Goal: Information Seeking & Learning: Learn about a topic

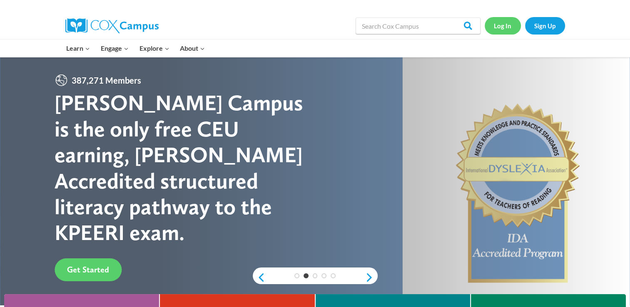
click at [512, 28] on link "Log In" at bounding box center [503, 25] width 36 height 17
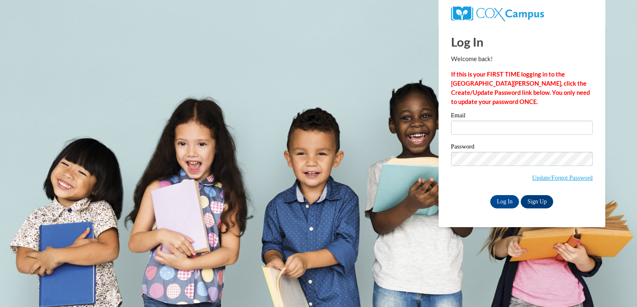
click at [482, 120] on label "Email" at bounding box center [522, 116] width 142 height 8
click at [482, 121] on input "Email" at bounding box center [522, 128] width 142 height 14
click at [485, 129] on input "Email" at bounding box center [522, 128] width 142 height 14
type input "sirai_thomas@yahoo.com"
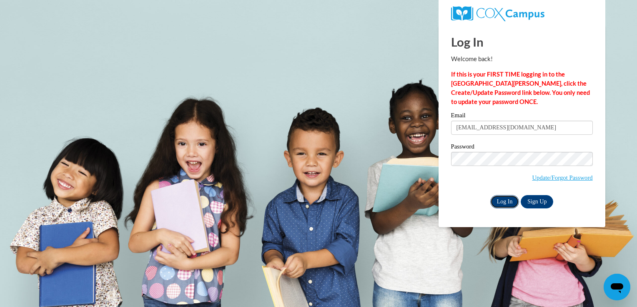
click at [512, 203] on input "Log In" at bounding box center [504, 201] width 29 height 13
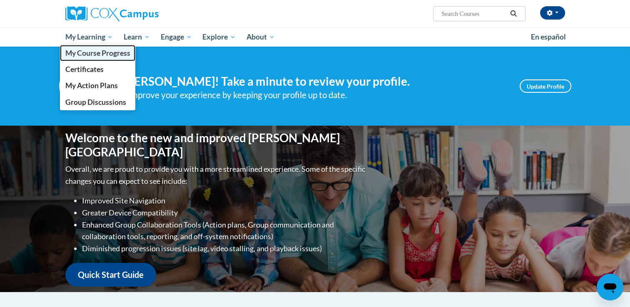
click at [112, 53] on span "My Course Progress" at bounding box center [97, 53] width 65 height 9
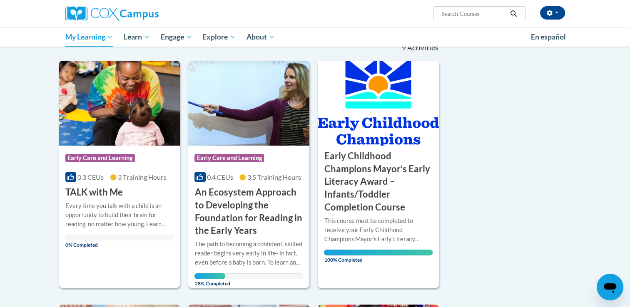
scroll to position [87, 0]
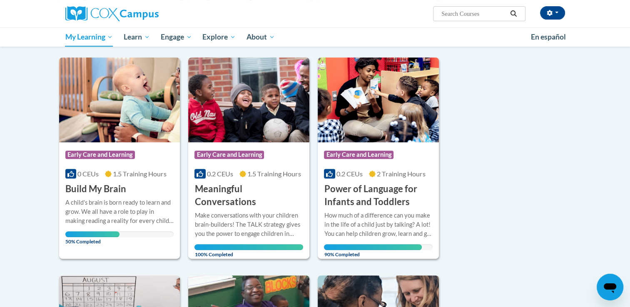
scroll to position [307, 0]
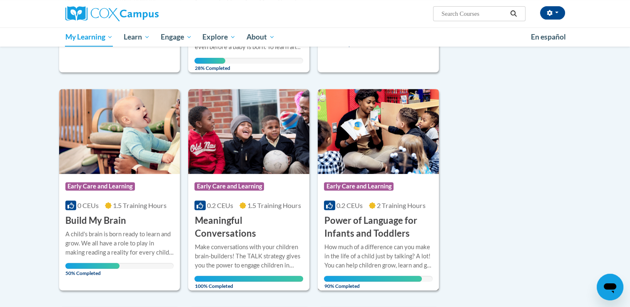
click at [369, 263] on div "How much of a difference can you make in the life of a child just by talking? A…" at bounding box center [378, 256] width 109 height 27
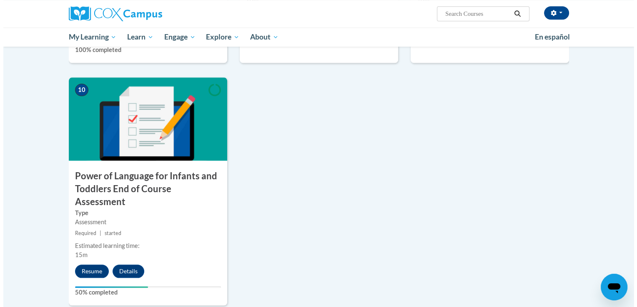
scroll to position [831, 0]
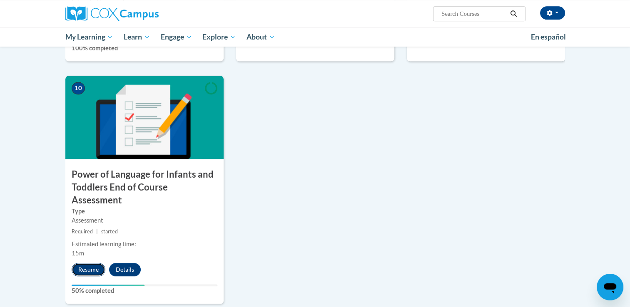
click at [73, 263] on button "Resume" at bounding box center [89, 269] width 34 height 13
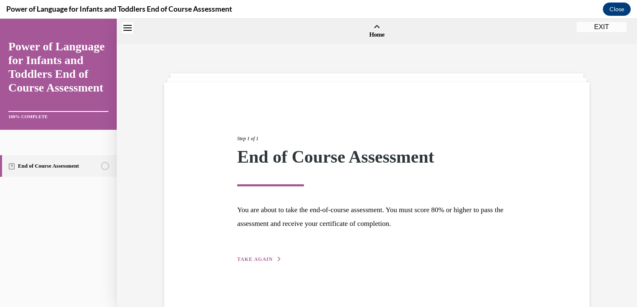
scroll to position [26, 0]
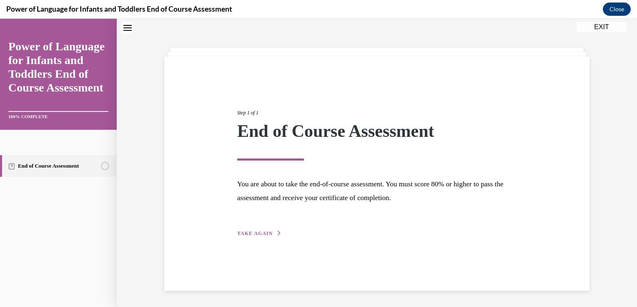
click at [254, 232] on span "TAKE AGAIN" at bounding box center [254, 234] width 35 height 6
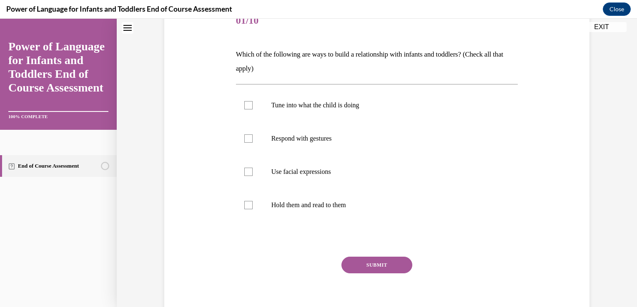
scroll to position [112, 0]
click at [314, 176] on label "Use facial expressions" at bounding box center [377, 171] width 282 height 33
click at [252, 175] on input "Use facial expressions" at bounding box center [248, 171] width 8 height 8
checkbox input "true"
click at [293, 135] on p "Respond with gestures" at bounding box center [384, 138] width 226 height 8
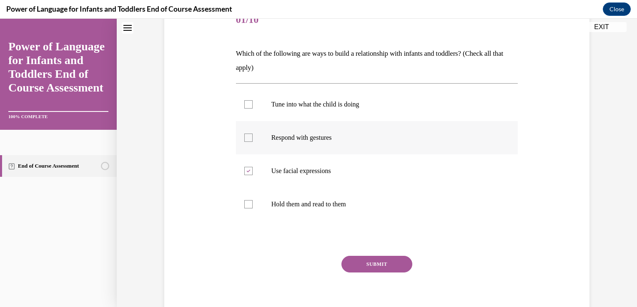
click at [252, 135] on input "Respond with gestures" at bounding box center [248, 138] width 8 height 8
checkbox input "true"
click at [296, 117] on label "Tune into what the child is doing" at bounding box center [377, 104] width 282 height 33
click at [252, 109] on input "Tune into what the child is doing" at bounding box center [248, 104] width 8 height 8
checkbox input "true"
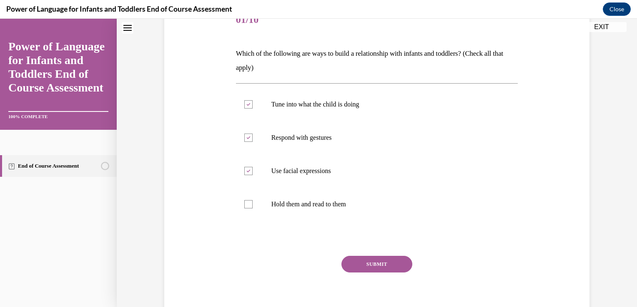
click at [386, 267] on button "SUBMIT" at bounding box center [376, 264] width 71 height 17
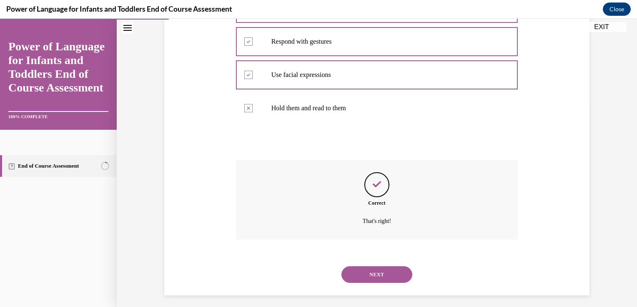
scroll to position [213, 0]
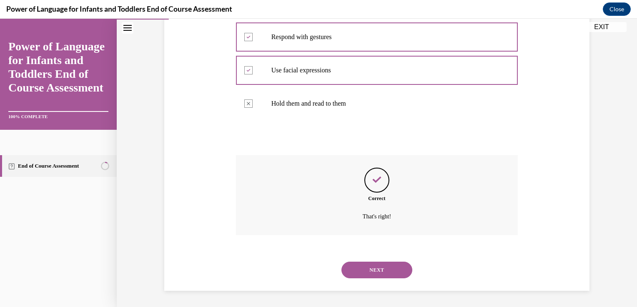
click at [394, 275] on button "NEXT" at bounding box center [376, 270] width 71 height 17
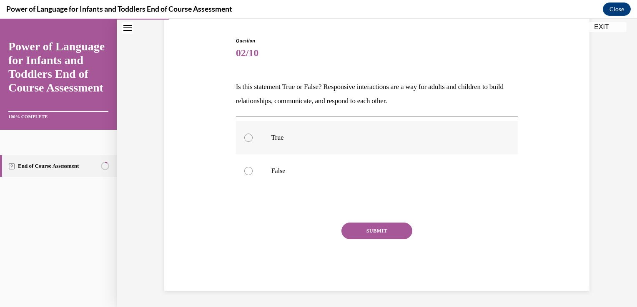
click at [333, 152] on label "True" at bounding box center [377, 137] width 282 height 33
click at [252, 142] on input "True" at bounding box center [248, 138] width 8 height 8
radio input "true"
click at [356, 235] on button "SUBMIT" at bounding box center [376, 231] width 71 height 17
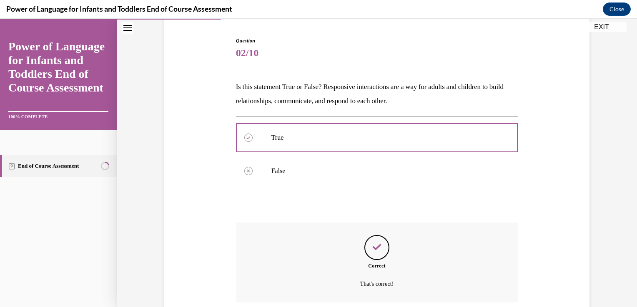
scroll to position [146, 0]
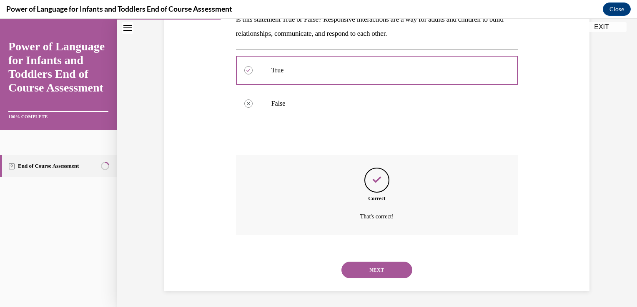
click at [369, 259] on div "NEXT" at bounding box center [377, 270] width 282 height 33
click at [370, 270] on button "NEXT" at bounding box center [376, 270] width 71 height 17
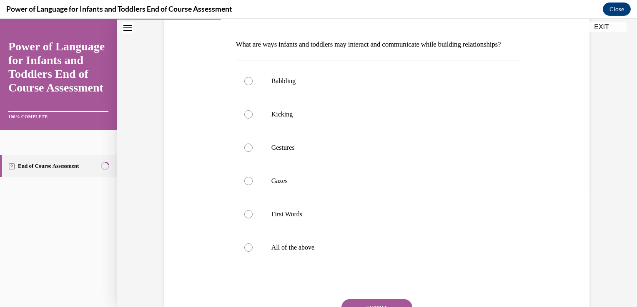
scroll to position [137, 0]
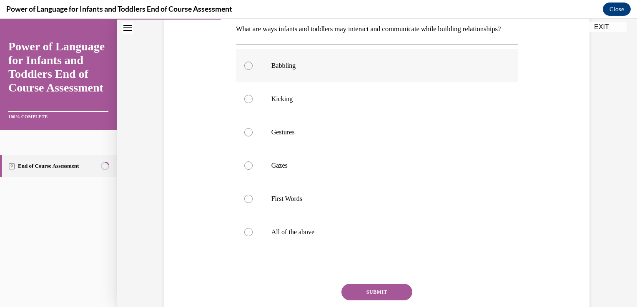
click at [285, 82] on label "Babbling" at bounding box center [377, 65] width 282 height 33
click at [252, 70] on input "Babbling" at bounding box center [248, 66] width 8 height 8
radio input "true"
click at [300, 237] on p "All of the above" at bounding box center [384, 232] width 226 height 8
click at [252, 237] on input "All of the above" at bounding box center [248, 232] width 8 height 8
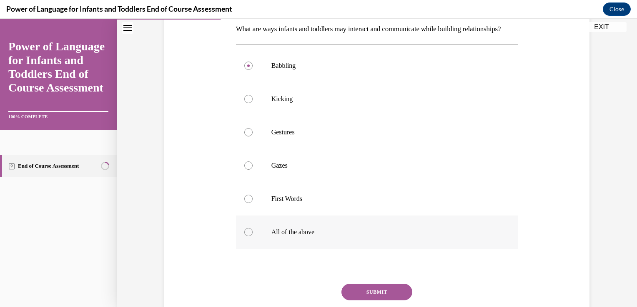
radio input "true"
click at [300, 237] on p "All of the above" at bounding box center [384, 232] width 226 height 8
click at [252, 237] on input "All of the above" at bounding box center [248, 232] width 8 height 8
click at [391, 300] on button "SUBMIT" at bounding box center [376, 292] width 71 height 17
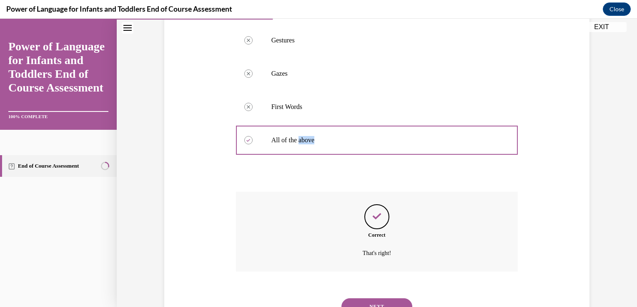
scroll to position [280, 0]
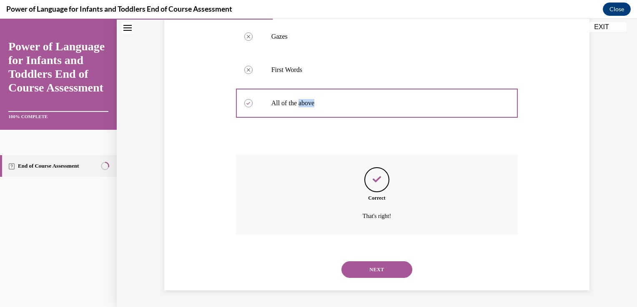
click at [387, 277] on button "NEXT" at bounding box center [376, 270] width 71 height 17
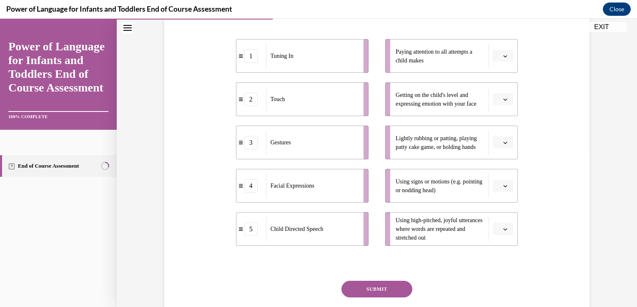
scroll to position [163, 0]
click at [508, 106] on li "Getting on the child's level and expressing emotion with your face" at bounding box center [451, 99] width 132 height 34
click at [497, 100] on span "Please select an option" at bounding box center [498, 99] width 3 height 8
click at [497, 188] on div "4" at bounding box center [498, 183] width 21 height 17
click at [498, 193] on li "Using signs or motions (e.g. pointing or nodding head)" at bounding box center [451, 186] width 132 height 34
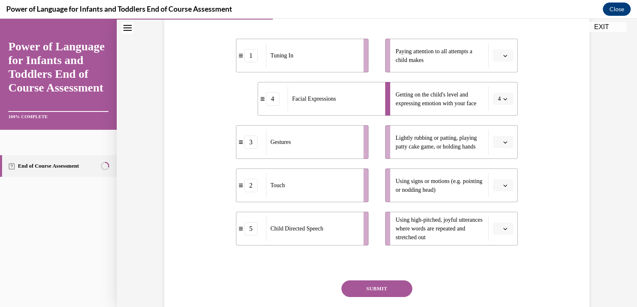
click at [499, 191] on li "Using signs or motions (e.g. pointing or nodding head)" at bounding box center [451, 186] width 132 height 34
click at [503, 184] on icon "button" at bounding box center [505, 186] width 4 height 4
click at [497, 252] on span "3" at bounding box center [496, 253] width 3 height 7
click at [503, 143] on icon "button" at bounding box center [505, 142] width 4 height 4
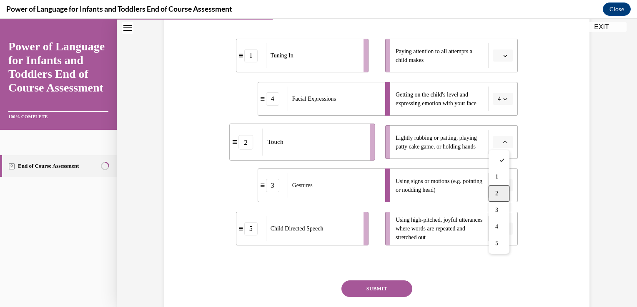
click at [498, 197] on div "2" at bounding box center [498, 193] width 21 height 17
click at [498, 230] on button "button" at bounding box center [502, 229] width 20 height 12
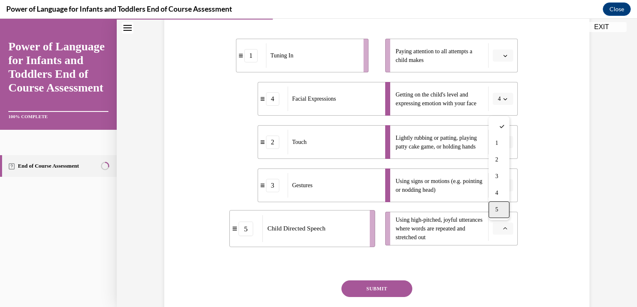
click at [496, 212] on span "5" at bounding box center [496, 210] width 3 height 7
click at [503, 54] on icon "button" at bounding box center [505, 56] width 4 height 4
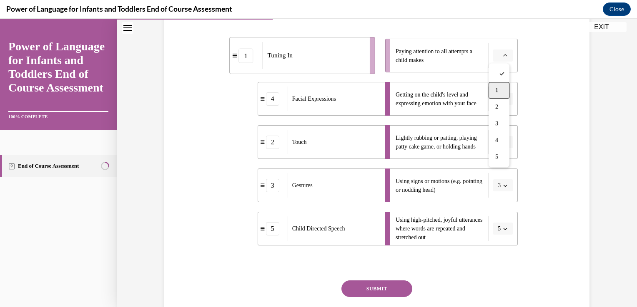
click at [496, 87] on span "1" at bounding box center [496, 90] width 3 height 7
click at [386, 295] on button "SUBMIT" at bounding box center [376, 289] width 71 height 17
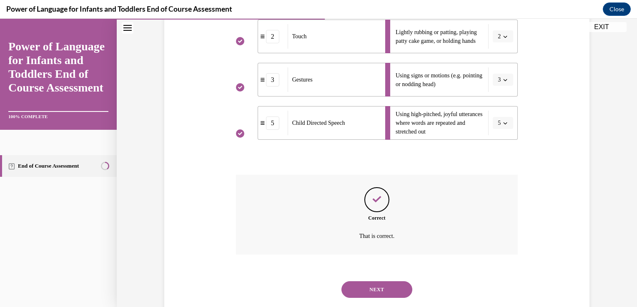
scroll to position [289, 0]
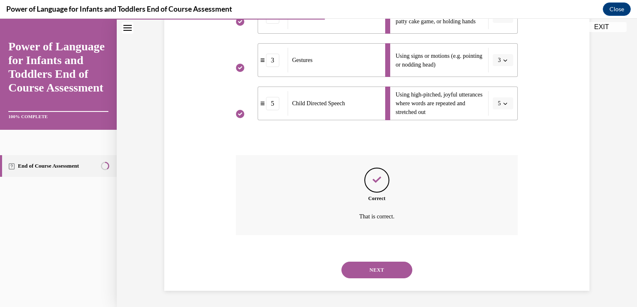
click at [387, 271] on button "NEXT" at bounding box center [376, 270] width 71 height 17
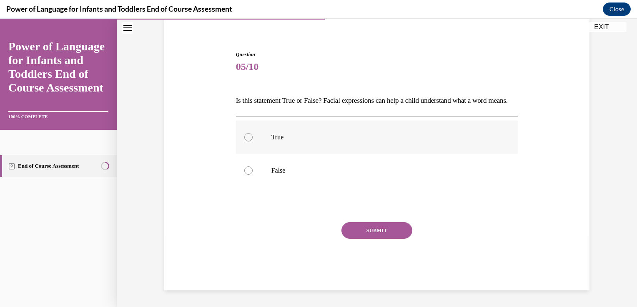
click at [274, 145] on label "True" at bounding box center [377, 137] width 282 height 33
click at [252, 142] on input "True" at bounding box center [248, 137] width 8 height 8
radio input "true"
click at [360, 238] on button "SUBMIT" at bounding box center [376, 230] width 71 height 17
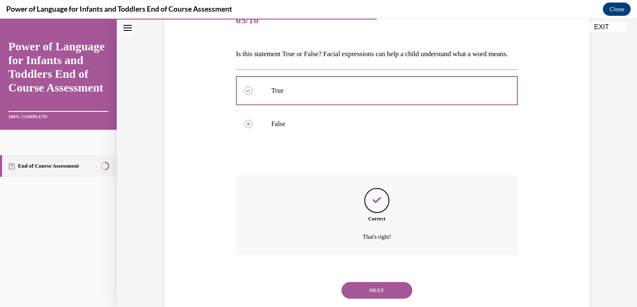
scroll to position [146, 0]
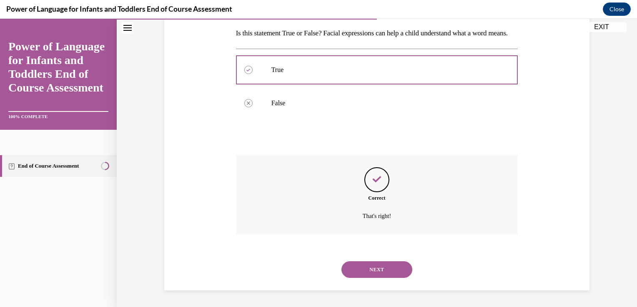
click at [370, 270] on button "NEXT" at bounding box center [376, 270] width 71 height 17
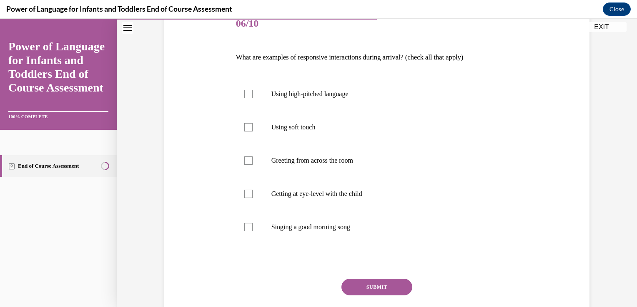
scroll to position [112, 0]
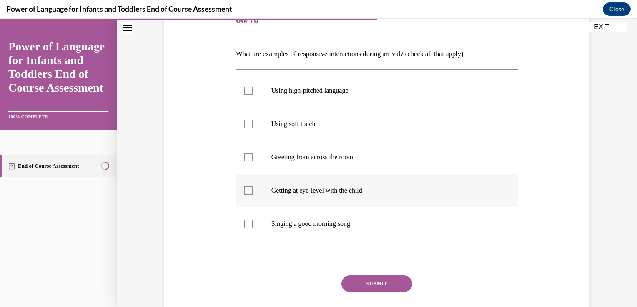
click at [378, 189] on p "Getting at eye-level with the child" at bounding box center [384, 191] width 226 height 8
click at [252, 189] on input "Getting at eye-level with the child" at bounding box center [248, 191] width 8 height 8
checkbox input "true"
click at [387, 228] on p "Singing a good morning song" at bounding box center [384, 224] width 226 height 8
click at [252, 228] on input "Singing a good morning song" at bounding box center [248, 224] width 8 height 8
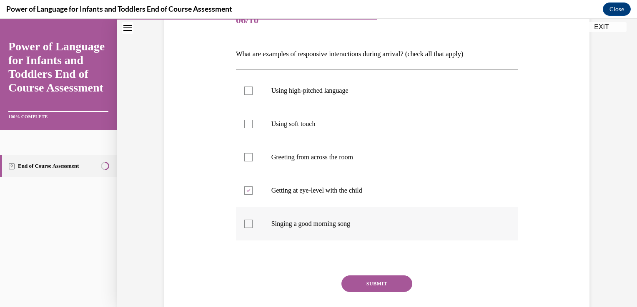
checkbox input "true"
click at [369, 123] on p "Using soft touch" at bounding box center [384, 124] width 226 height 8
click at [252, 123] on input "Using soft touch" at bounding box center [248, 124] width 8 height 8
checkbox input "true"
click at [390, 104] on label "Using high-pitched language" at bounding box center [377, 90] width 282 height 33
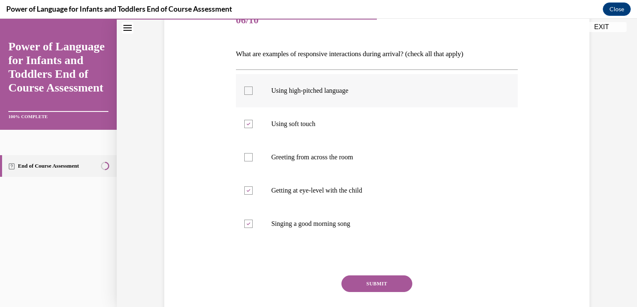
click at [252, 95] on input "Using high-pitched language" at bounding box center [248, 91] width 8 height 8
checkbox input "true"
click at [370, 278] on button "SUBMIT" at bounding box center [376, 284] width 71 height 17
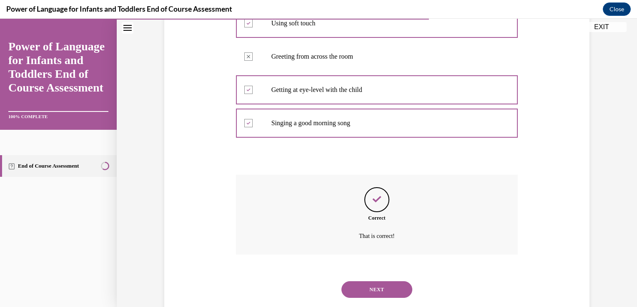
scroll to position [232, 0]
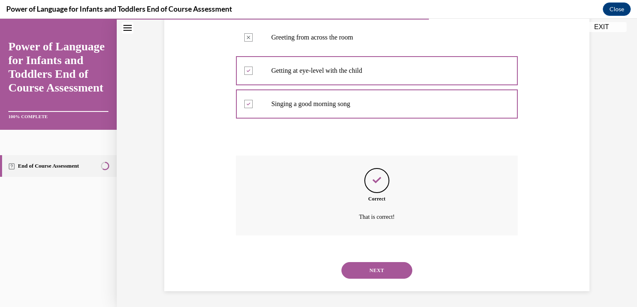
click at [372, 279] on div "NEXT" at bounding box center [377, 270] width 282 height 33
click at [373, 275] on button "NEXT" at bounding box center [376, 270] width 71 height 17
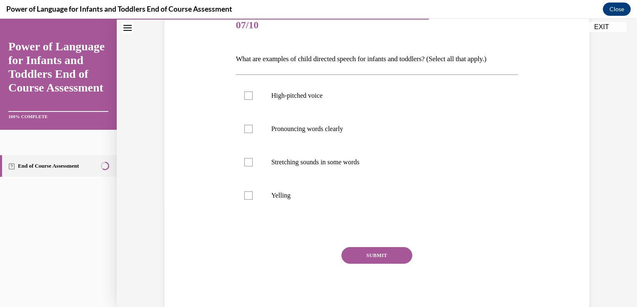
scroll to position [106, 0]
click at [388, 126] on p "Pronouncing words clearly" at bounding box center [384, 130] width 226 height 8
click at [252, 126] on input "Pronouncing words clearly" at bounding box center [248, 130] width 8 height 8
checkbox input "true"
click at [382, 176] on label "Stretching sounds in some words" at bounding box center [377, 163] width 282 height 33
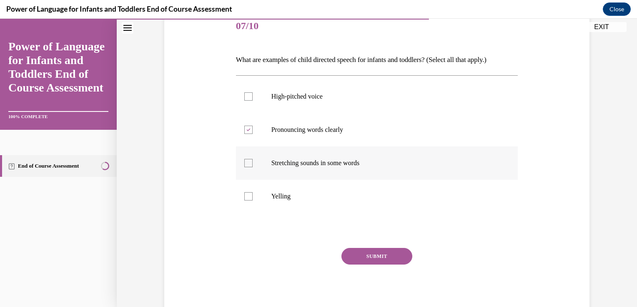
click at [252, 167] on input "Stretching sounds in some words" at bounding box center [248, 163] width 8 height 8
checkbox input "true"
click at [377, 102] on label "High-pitched voice" at bounding box center [377, 96] width 282 height 33
click at [252, 101] on input "High-pitched voice" at bounding box center [248, 96] width 8 height 8
checkbox input "true"
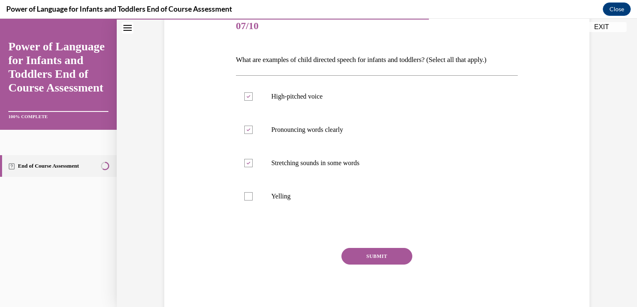
click at [394, 253] on button "SUBMIT" at bounding box center [376, 256] width 71 height 17
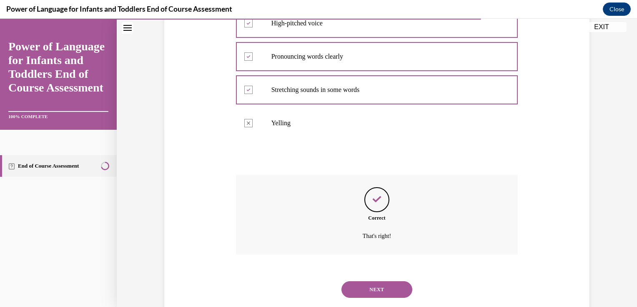
scroll to position [198, 0]
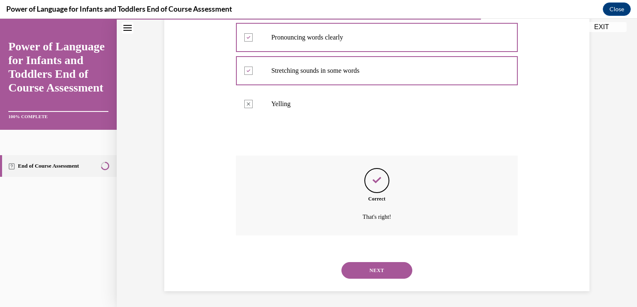
click at [373, 284] on div "NEXT" at bounding box center [377, 270] width 282 height 33
click at [373, 275] on button "NEXT" at bounding box center [376, 270] width 71 height 17
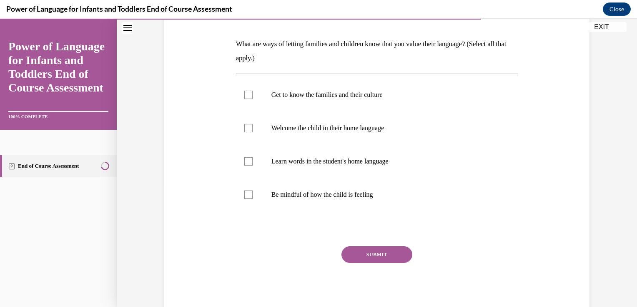
scroll to position [122, 0]
click at [330, 109] on label "Get to know the families and their culture" at bounding box center [377, 94] width 282 height 33
click at [252, 99] on input "Get to know the families and their culture" at bounding box center [248, 94] width 8 height 8
checkbox input "true"
click at [343, 137] on label "Welcome the child in their home language" at bounding box center [377, 127] width 282 height 33
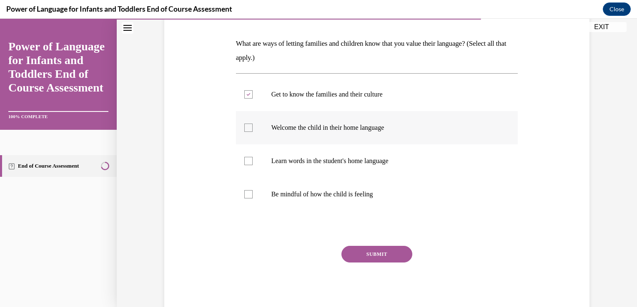
click at [252, 132] on input "Welcome the child in their home language" at bounding box center [248, 128] width 8 height 8
checkbox input "true"
click at [349, 159] on p "Learn words in the student's home language" at bounding box center [384, 161] width 226 height 8
click at [252, 159] on input "Learn words in the student's home language" at bounding box center [248, 161] width 8 height 8
checkbox input "true"
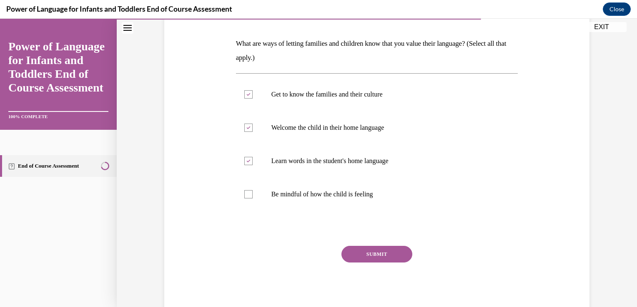
click at [383, 260] on button "SUBMIT" at bounding box center [376, 254] width 71 height 17
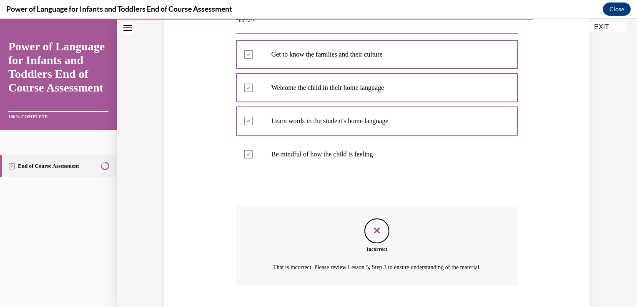
scroll to position [223, 0]
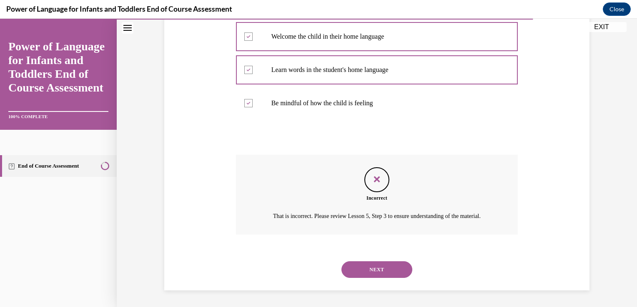
click at [383, 260] on div "NEXT" at bounding box center [377, 269] width 282 height 33
click at [379, 264] on button "NEXT" at bounding box center [376, 270] width 71 height 17
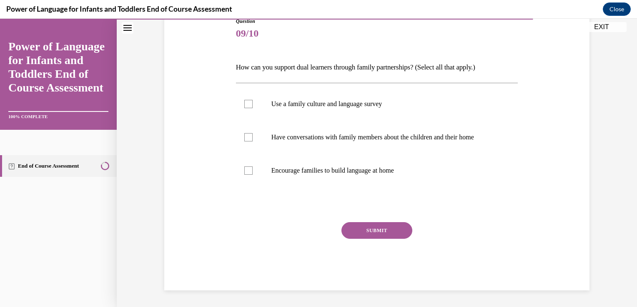
scroll to position [92, 0]
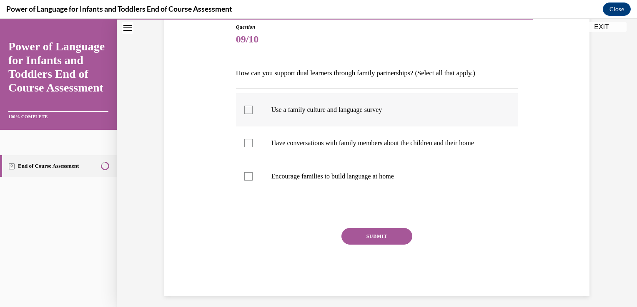
click at [423, 122] on label "Use a family culture and language survey" at bounding box center [377, 109] width 282 height 33
click at [252, 114] on input "Use a family culture and language survey" at bounding box center [248, 110] width 8 height 8
checkbox input "true"
click at [435, 150] on label "Have conversations with family members about the children and their home" at bounding box center [377, 143] width 282 height 33
click at [252, 147] on input "Have conversations with family members about the children and their home" at bounding box center [248, 143] width 8 height 8
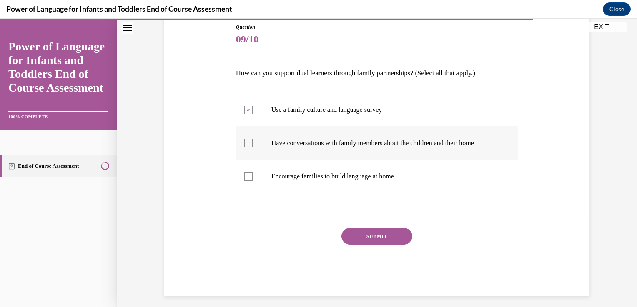
checkbox input "true"
click at [424, 180] on p "Encourage families to build language at home" at bounding box center [384, 176] width 226 height 8
click at [252, 180] on input "Encourage families to build language at home" at bounding box center [248, 176] width 8 height 8
checkbox input "true"
click at [384, 244] on button "SUBMIT" at bounding box center [376, 236] width 71 height 17
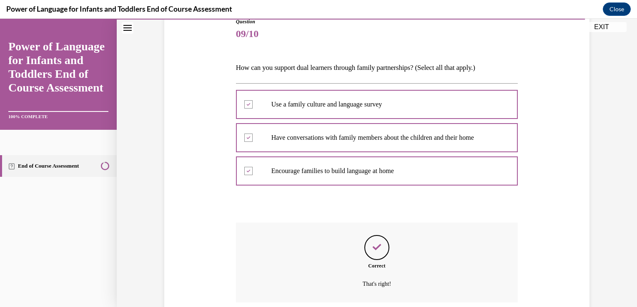
scroll to position [165, 0]
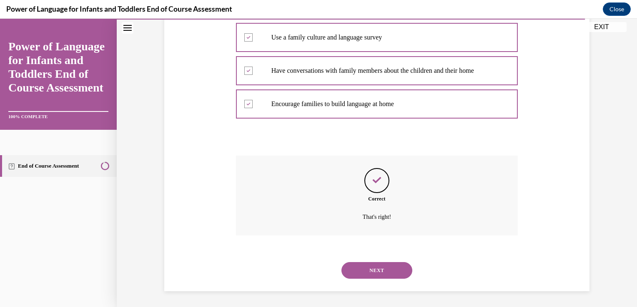
click at [378, 265] on button "NEXT" at bounding box center [376, 270] width 71 height 17
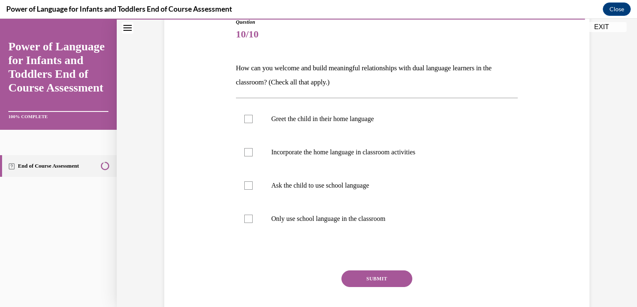
scroll to position [102, 0]
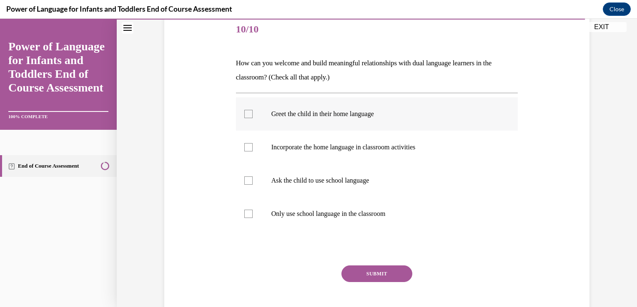
click at [398, 125] on label "Greet the child in their home language" at bounding box center [377, 113] width 282 height 33
click at [252, 118] on input "Greet the child in their home language" at bounding box center [248, 114] width 8 height 8
checkbox input "true"
click at [408, 149] on p "Incorporate the home language in classroom activities" at bounding box center [384, 147] width 226 height 8
click at [252, 149] on input "Incorporate the home language in classroom activities" at bounding box center [248, 147] width 8 height 8
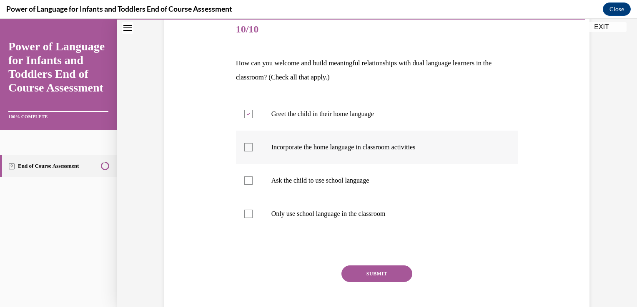
checkbox input "true"
click at [375, 220] on label "Only use school language in the classroom" at bounding box center [377, 213] width 282 height 33
click at [252, 218] on input "Only use school language in the classroom" at bounding box center [248, 214] width 8 height 8
click at [375, 220] on label "Only use school language in the classroom" at bounding box center [377, 213] width 282 height 33
click at [252, 218] on input "Only use school language in the classroom" at bounding box center [248, 214] width 8 height 8
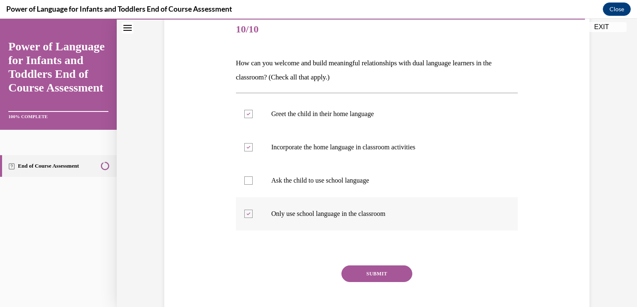
checkbox input "false"
click at [380, 269] on button "SUBMIT" at bounding box center [376, 274] width 71 height 17
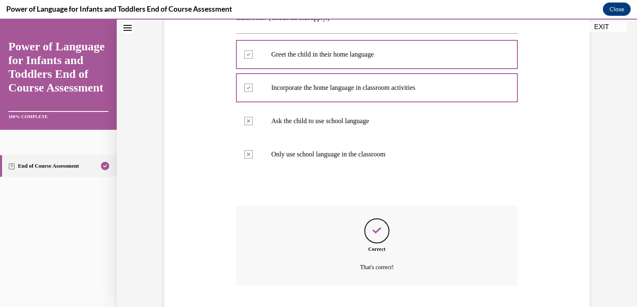
scroll to position [213, 0]
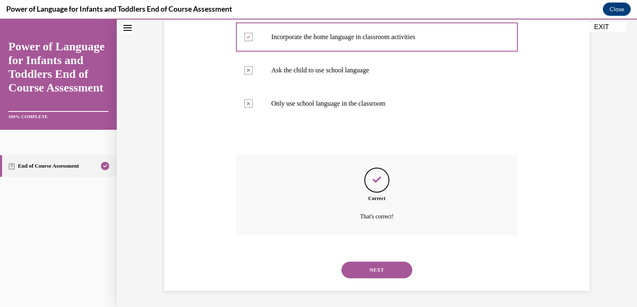
click at [380, 282] on div "NEXT" at bounding box center [377, 270] width 282 height 33
click at [377, 268] on button "NEXT" at bounding box center [376, 270] width 71 height 17
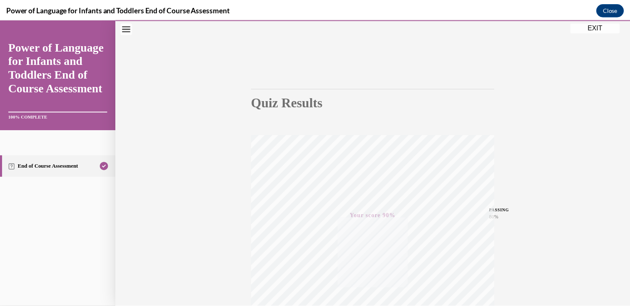
scroll to position [27, 0]
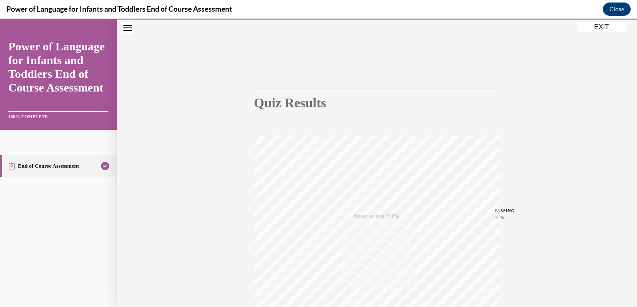
click at [610, 29] on button "EXIT" at bounding box center [601, 27] width 50 height 10
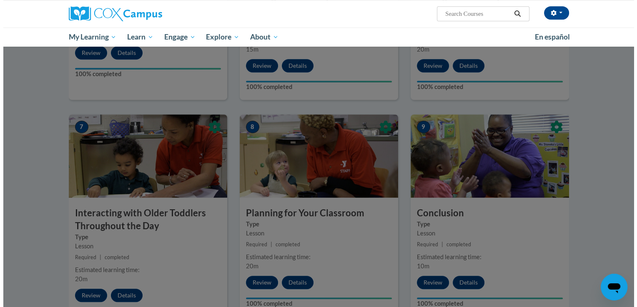
scroll to position [294, 0]
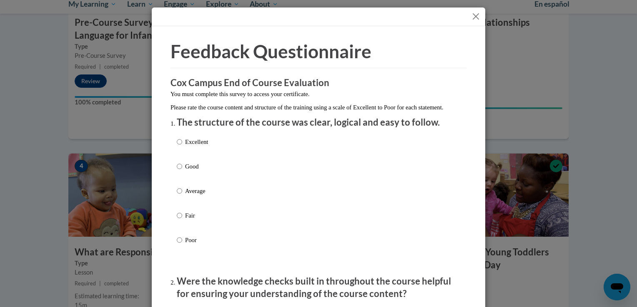
click at [222, 157] on div "Excellent Good Average Fair Poor" at bounding box center [318, 201] width 283 height 136
click at [200, 147] on p "Excellent" at bounding box center [196, 141] width 23 height 9
click at [182, 147] on input "Excellent" at bounding box center [179, 141] width 5 height 9
radio input "true"
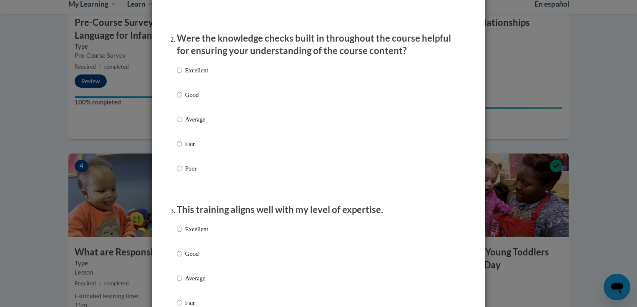
scroll to position [275, 0]
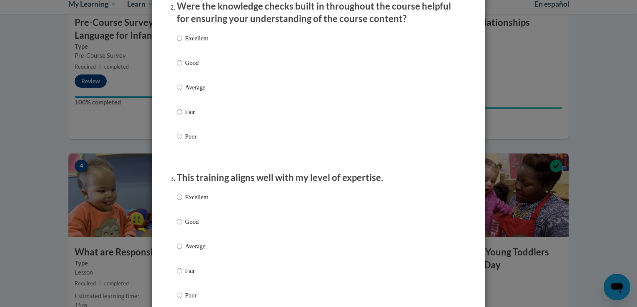
click at [189, 43] on p "Excellent" at bounding box center [196, 38] width 23 height 9
click at [182, 43] on input "Excellent" at bounding box center [179, 38] width 5 height 9
radio input "true"
click at [192, 202] on p "Excellent" at bounding box center [196, 197] width 23 height 9
click at [182, 202] on input "Excellent" at bounding box center [179, 197] width 5 height 9
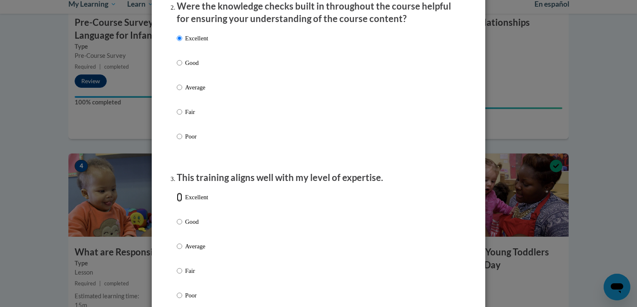
radio input "true"
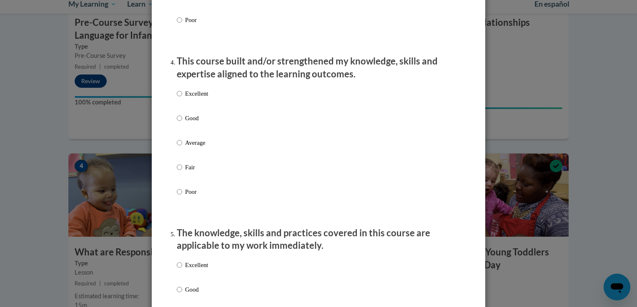
scroll to position [549, 0]
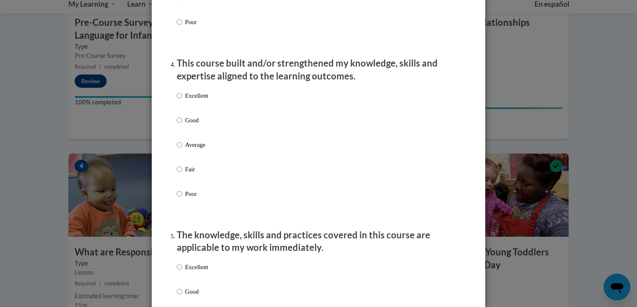
click at [191, 100] on p "Excellent" at bounding box center [196, 95] width 23 height 9
click at [182, 100] on input "Excellent" at bounding box center [179, 95] width 5 height 9
radio input "true"
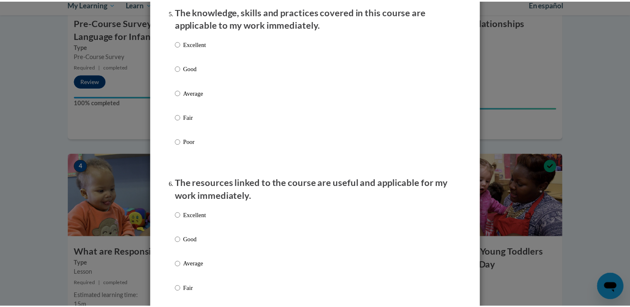
scroll to position [775, 0]
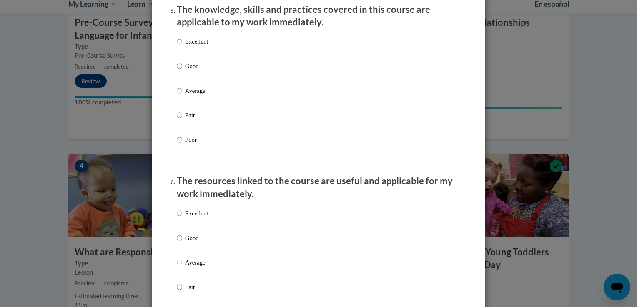
click at [193, 46] on p "Excellent" at bounding box center [196, 41] width 23 height 9
click at [182, 46] on input "Excellent" at bounding box center [179, 41] width 5 height 9
radio input "true"
click at [192, 232] on label "Excellent" at bounding box center [192, 220] width 31 height 22
click at [182, 218] on input "Excellent" at bounding box center [179, 213] width 5 height 9
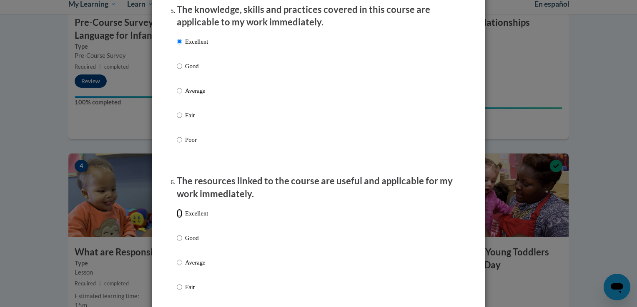
radio input "true"
drag, startPoint x: 629, startPoint y: 147, endPoint x: 634, endPoint y: 171, distance: 23.9
click at [630, 171] on div "Feedback Questionnaire Rate Course Comments Cox Campus End of Course Evaluation…" at bounding box center [318, 153] width 637 height 307
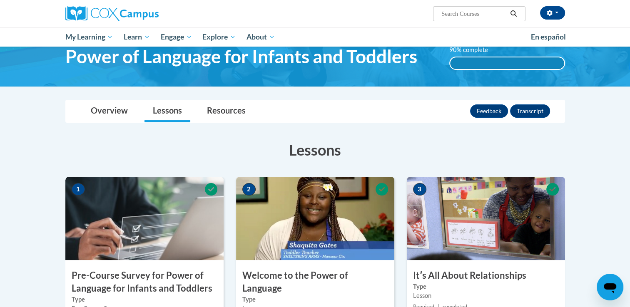
scroll to position [0, 0]
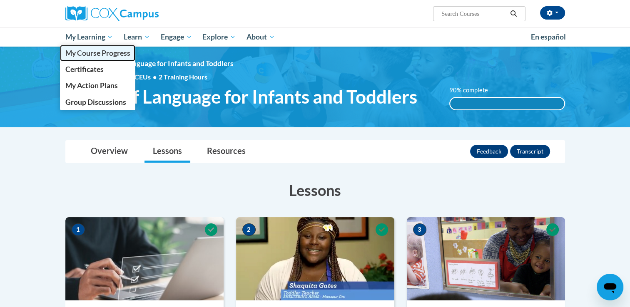
click at [90, 51] on span "My Course Progress" at bounding box center [97, 53] width 65 height 9
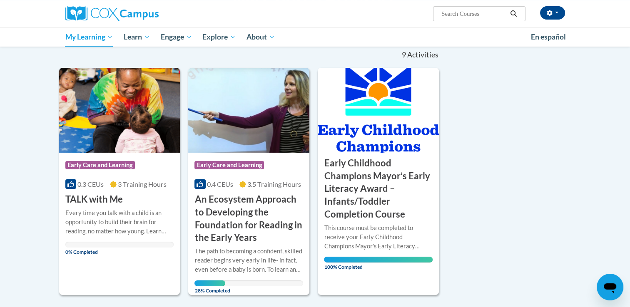
scroll to position [86, 0]
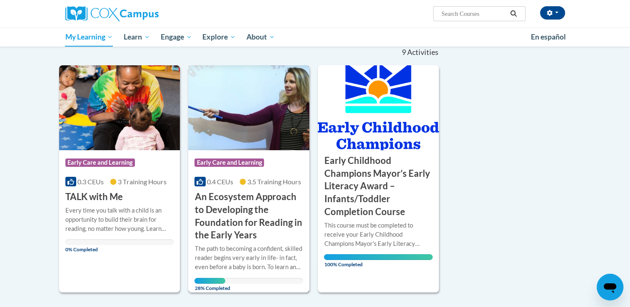
click at [238, 232] on h3 "An Ecosystem Approach to Developing the Foundation for Reading in the Early Yea…" at bounding box center [249, 216] width 109 height 51
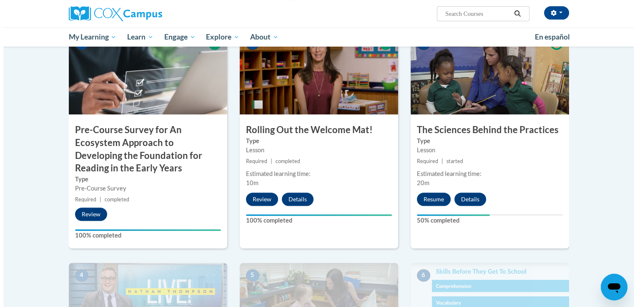
scroll to position [207, 0]
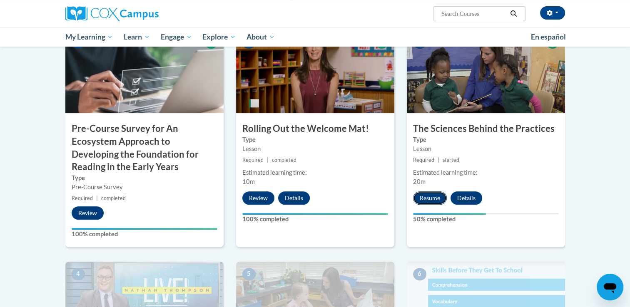
click at [430, 199] on button "Resume" at bounding box center [430, 198] width 34 height 13
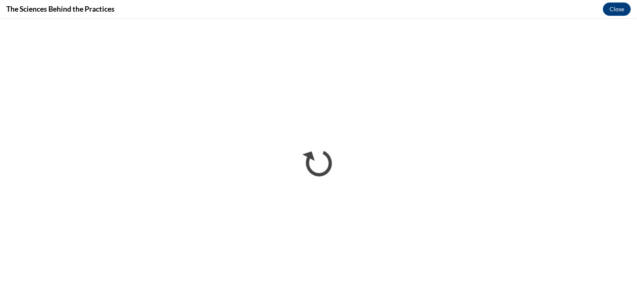
scroll to position [0, 0]
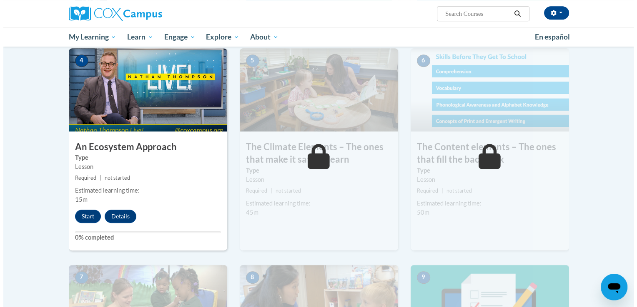
scroll to position [423, 0]
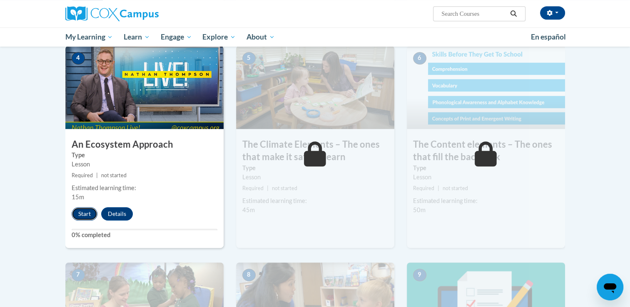
click at [80, 215] on button "Start" at bounding box center [85, 213] width 26 height 13
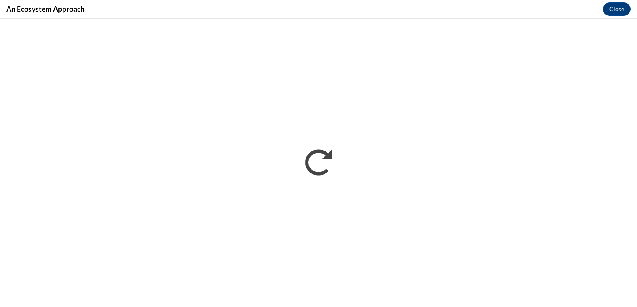
scroll to position [0, 0]
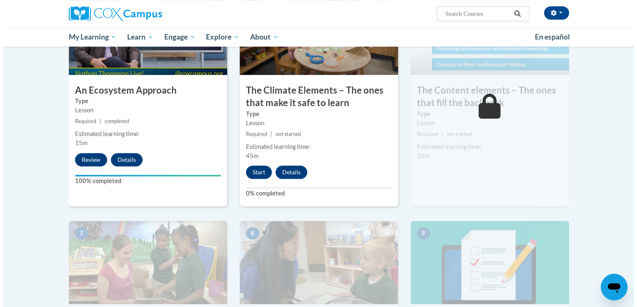
scroll to position [477, 0]
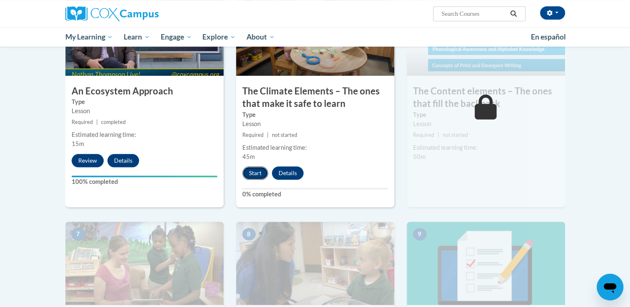
click at [258, 175] on button "Start" at bounding box center [255, 173] width 26 height 13
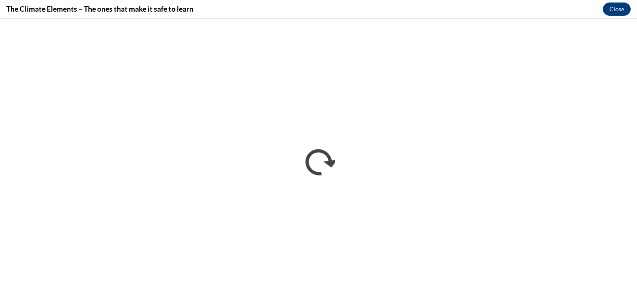
scroll to position [0, 0]
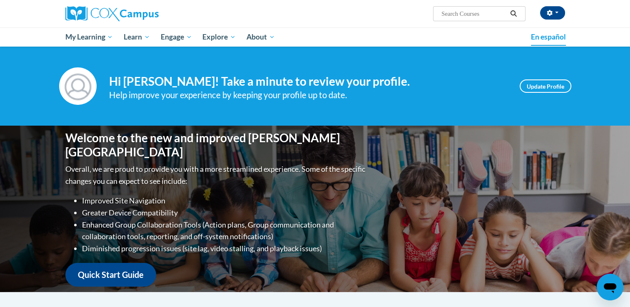
scroll to position [10, 0]
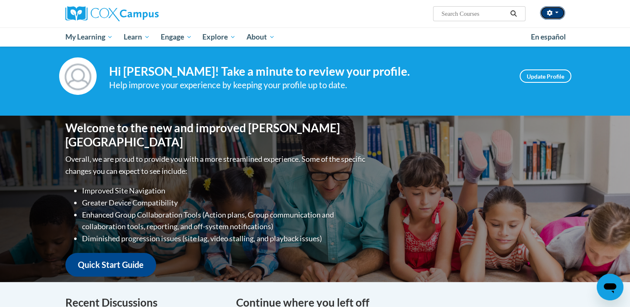
click at [549, 7] on button "button" at bounding box center [552, 12] width 25 height 13
